Goal: Transaction & Acquisition: Purchase product/service

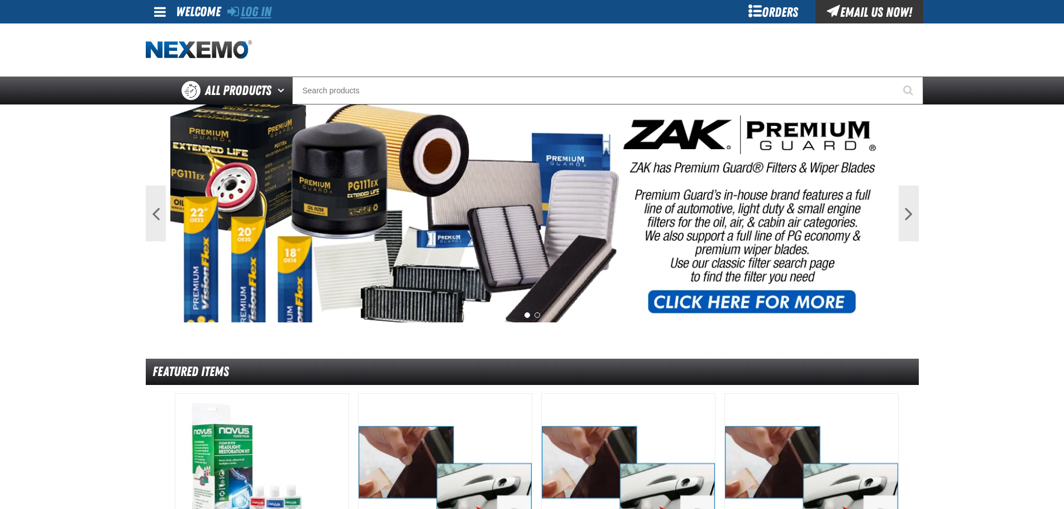
click at [258, 9] on link "Log In" at bounding box center [249, 12] width 44 height 16
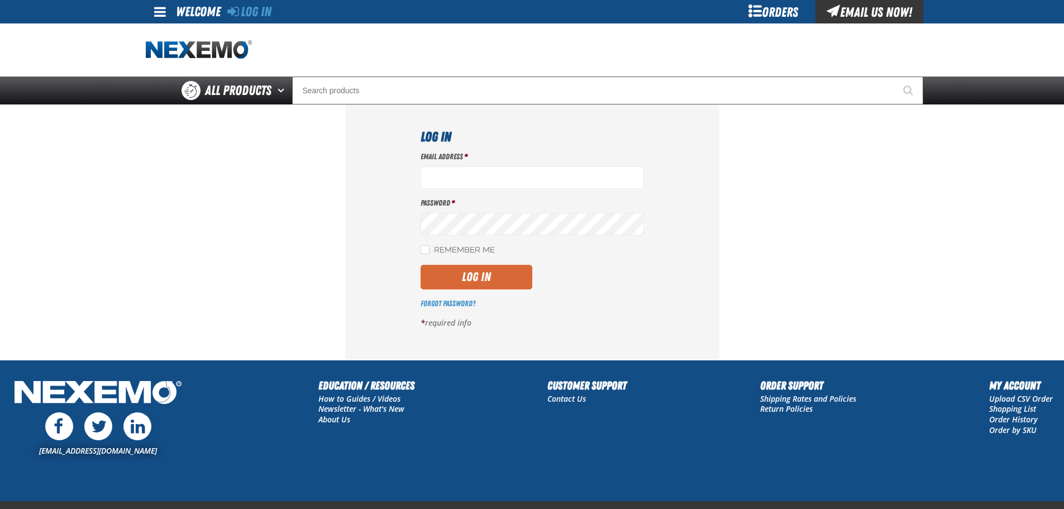
type input "aboyd@joemyerstoyota.com"
click at [481, 280] on button "Log In" at bounding box center [477, 277] width 112 height 25
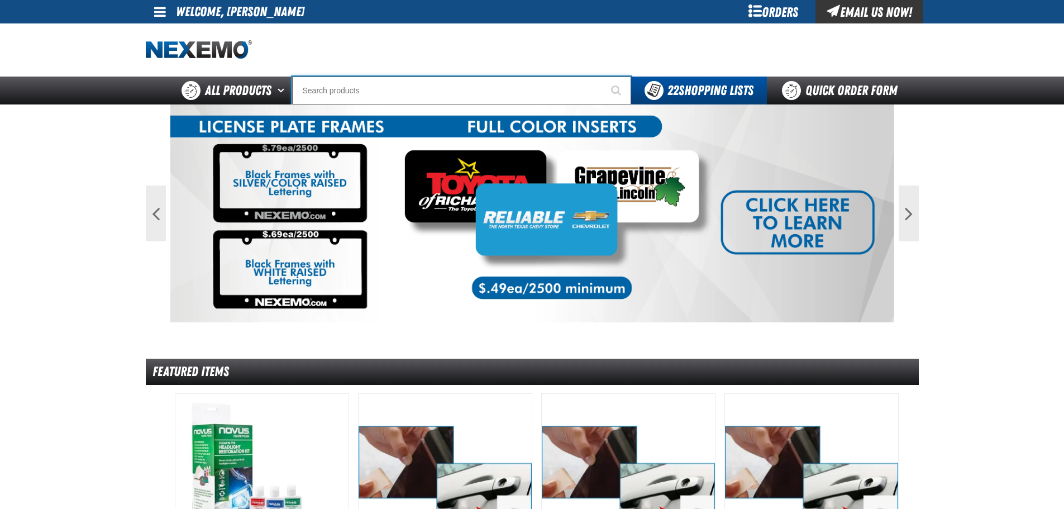
click at [370, 89] on input "Search" at bounding box center [461, 91] width 339 height 28
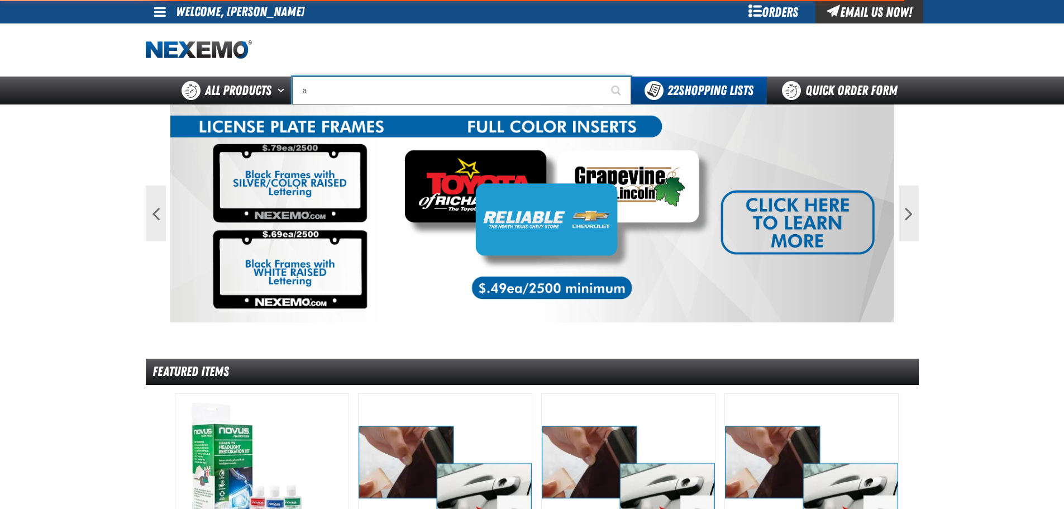
type input "ai"
type input "aiR COND"
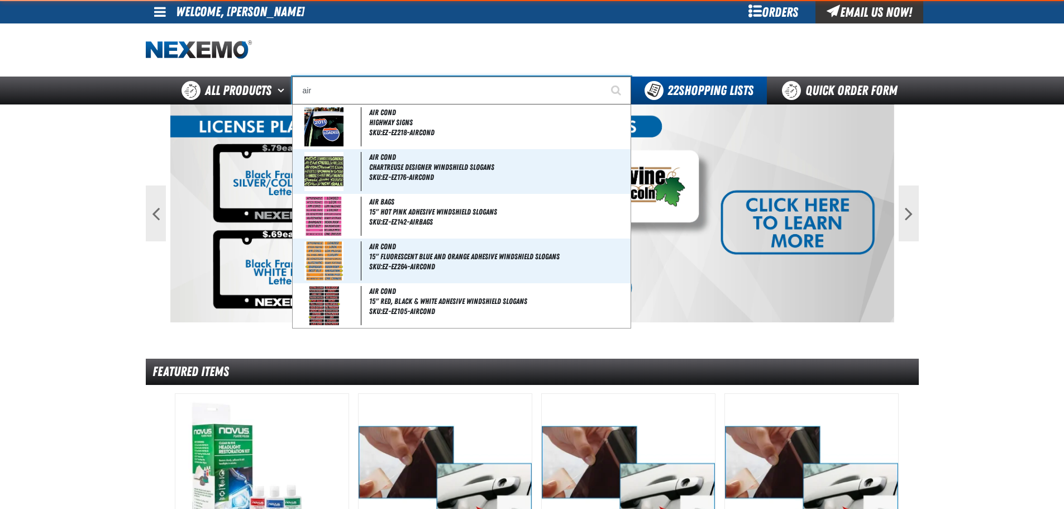
type input "air"
type input "air COND"
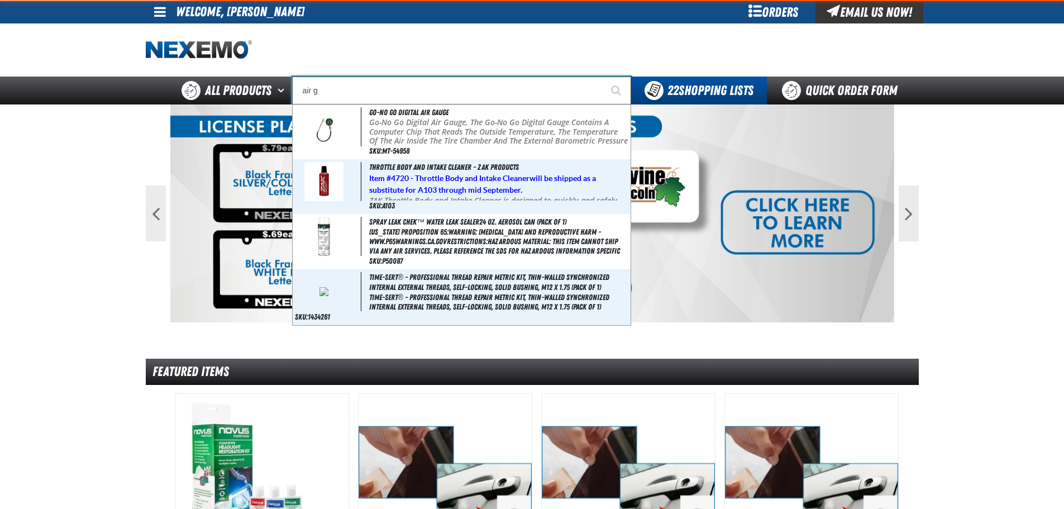
type input "air"
type input "air COND"
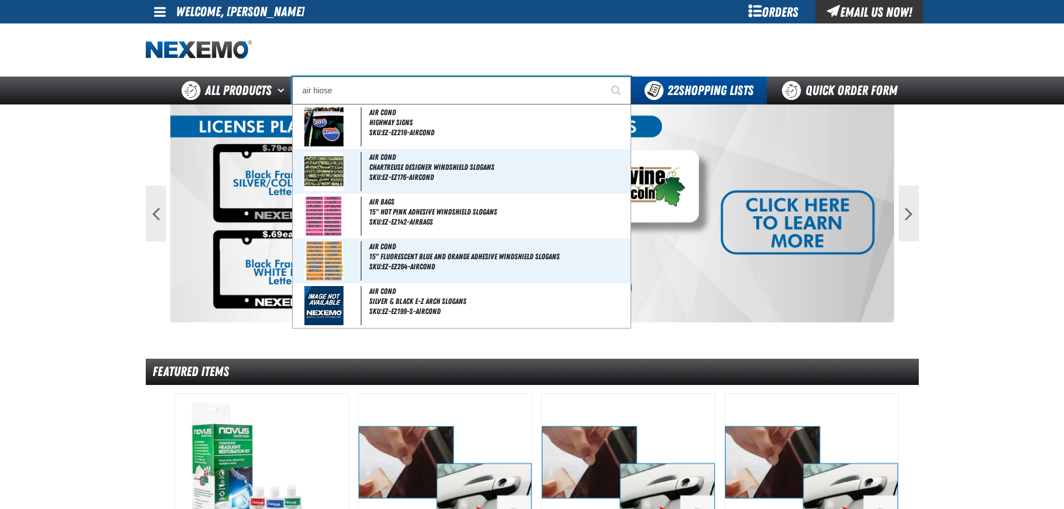
type input "air hiose"
click at [603, 77] on button "Start Searching" at bounding box center [617, 91] width 28 height 28
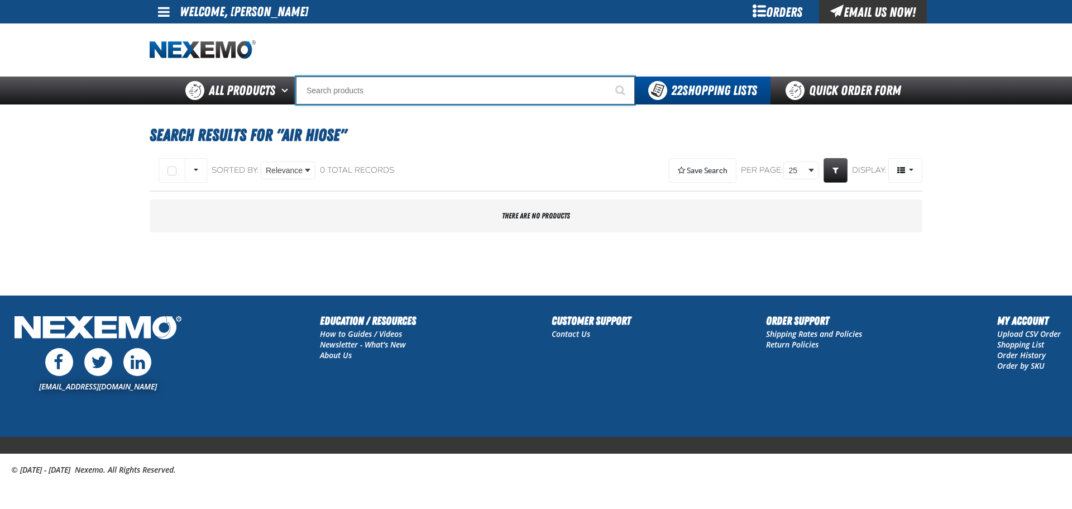
click at [341, 87] on input "Search" at bounding box center [465, 91] width 339 height 28
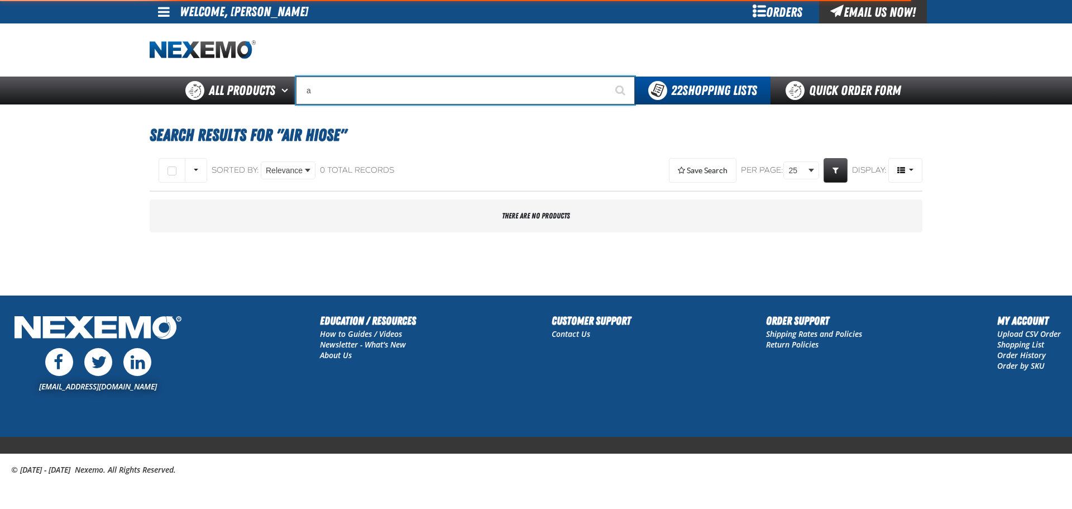
type input "ai"
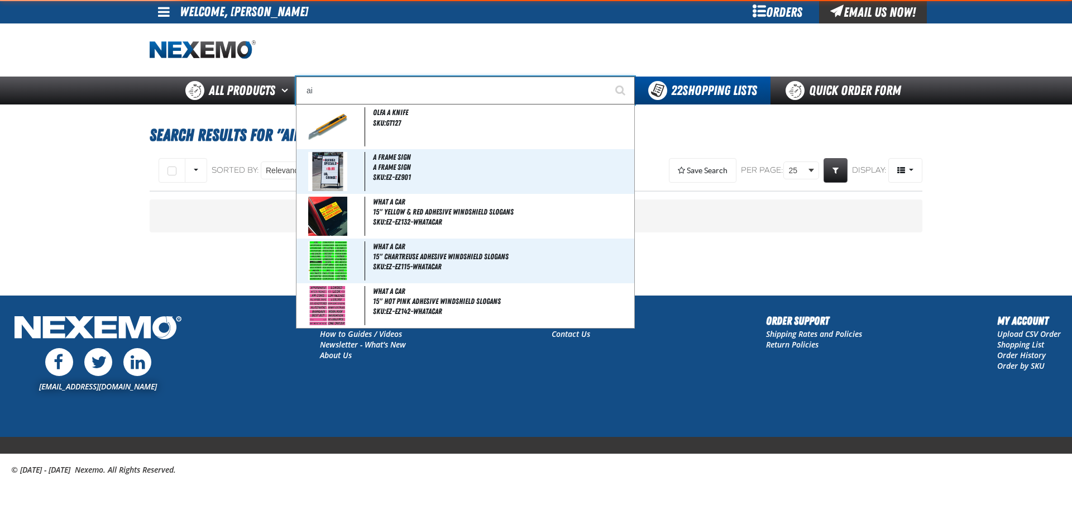
type input "aiR COND"
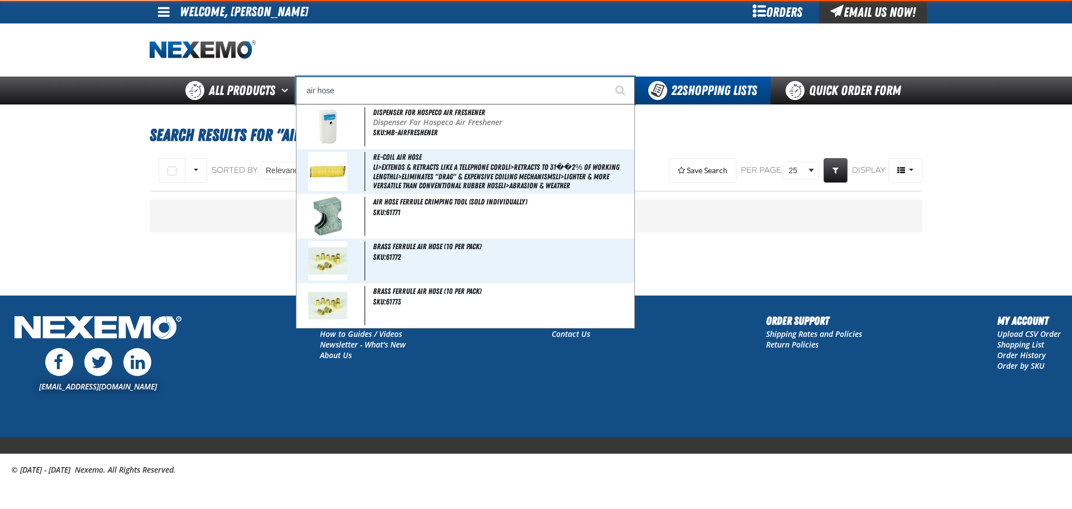
type input "air hose"
click at [607, 77] on button "Start Searching" at bounding box center [621, 91] width 28 height 28
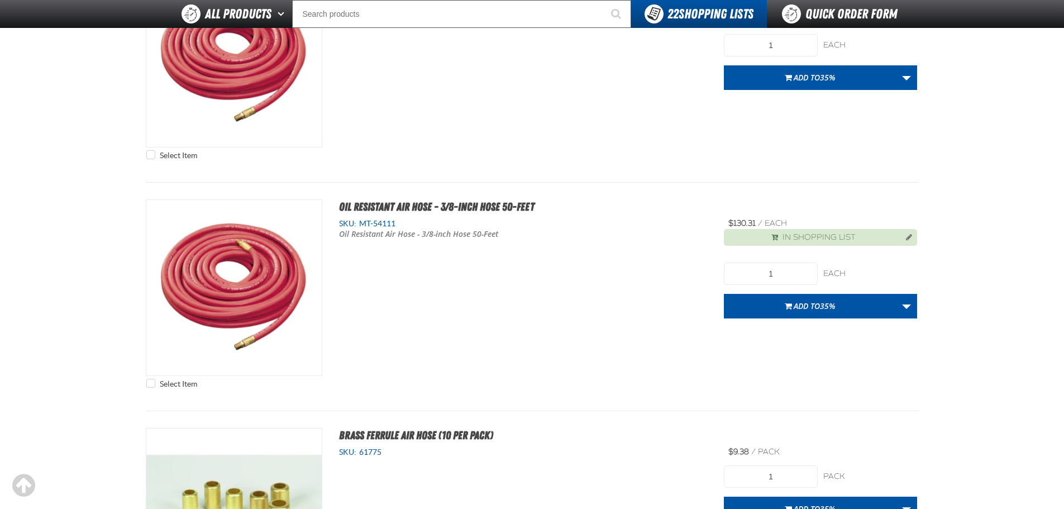
scroll to position [2178, 0]
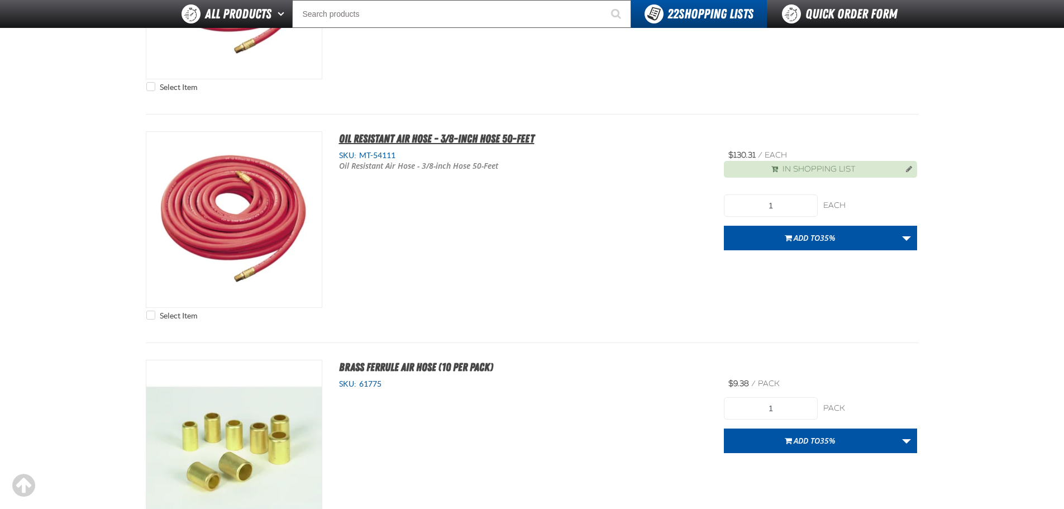
click at [467, 135] on span "Oil Resistant Air Hose - 3/8-inch Hose 50-Feet" at bounding box center [436, 138] width 195 height 13
